Goal: Find contact information: Find contact information

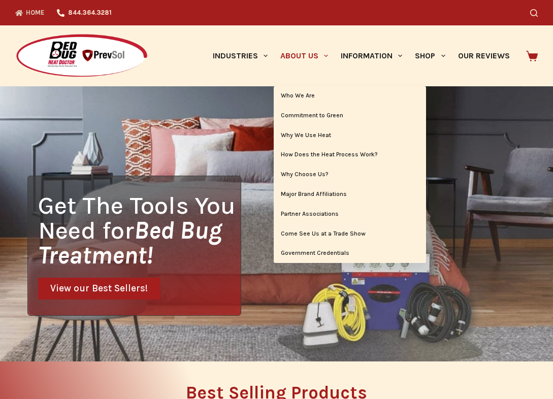
click at [321, 52] on span "Primary" at bounding box center [326, 56] width 12 height 12
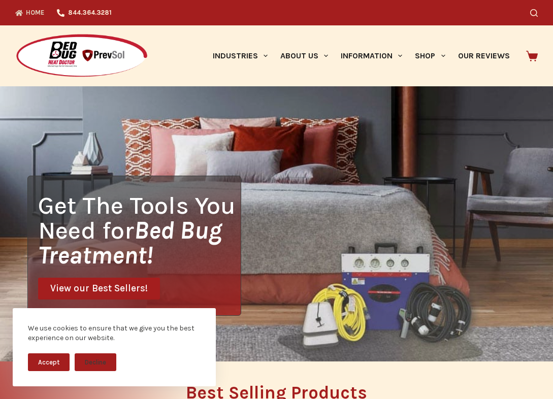
click at [51, 365] on button "Accept" at bounding box center [49, 362] width 42 height 18
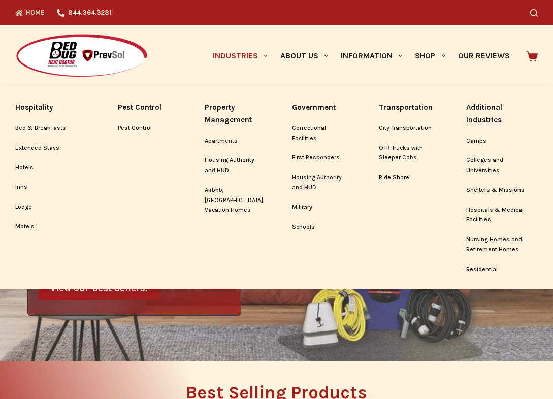
click at [261, 54] on span "Primary" at bounding box center [265, 56] width 12 height 12
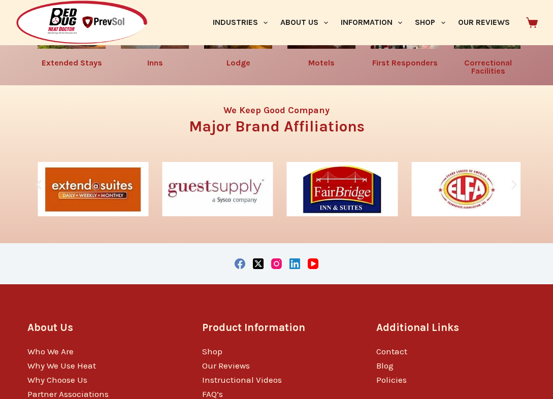
scroll to position [1678, 0]
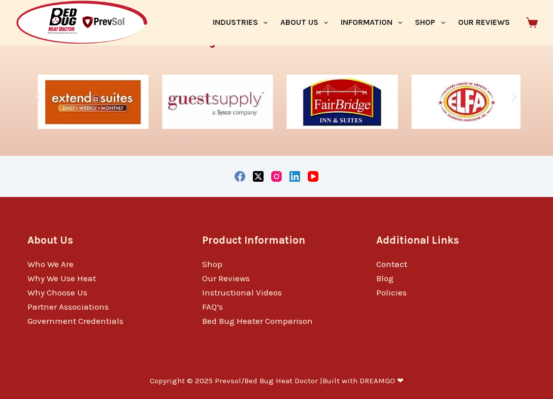
click at [382, 264] on link "Contact" at bounding box center [391, 264] width 31 height 10
click at [237, 177] on icon "Facebook" at bounding box center [240, 176] width 11 height 11
